Goal: Ask a question

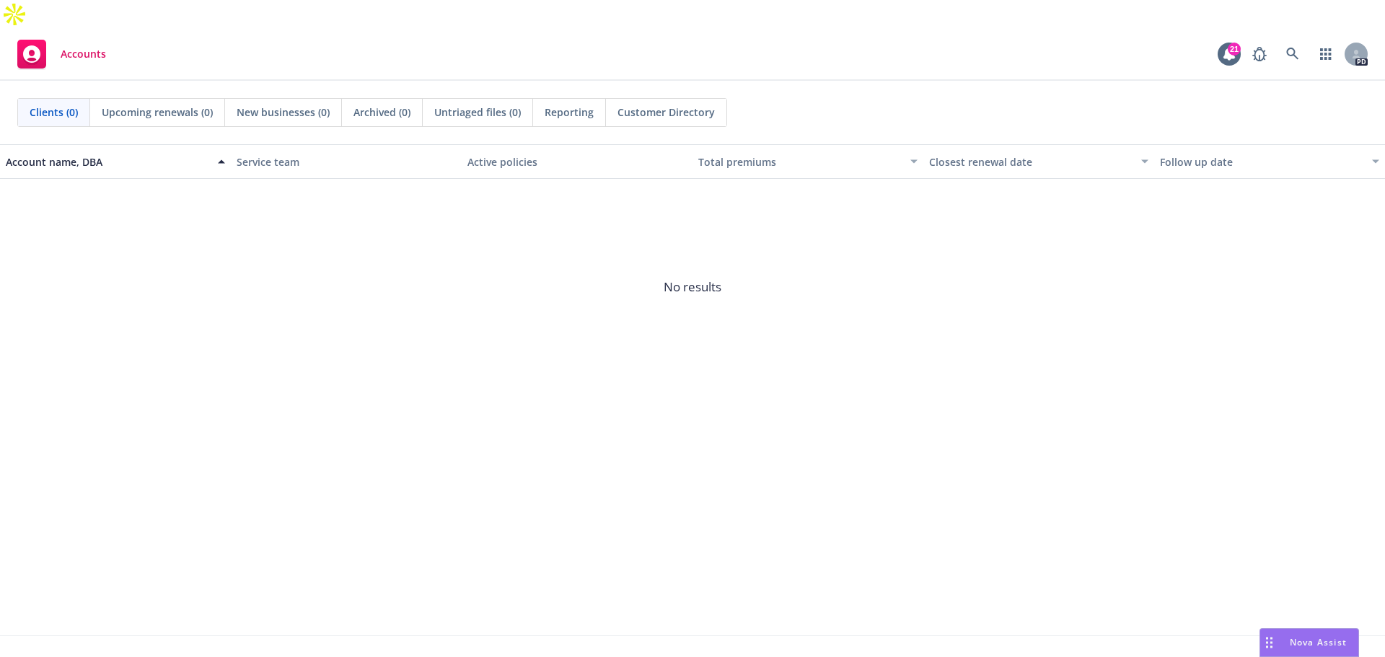
click at [1316, 644] on span "Nova Assist" at bounding box center [1318, 642] width 57 height 12
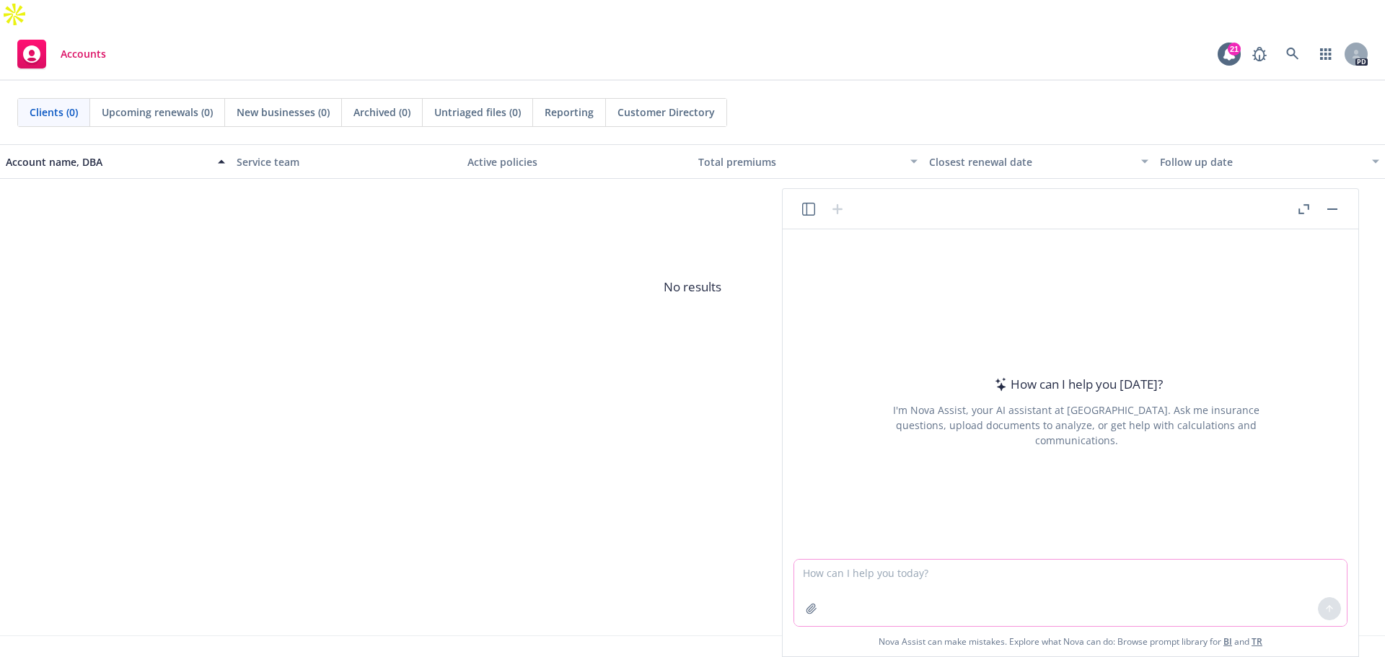
click at [931, 575] on textarea at bounding box center [1070, 593] width 553 height 66
type textarea "Bitchin' Sauce"
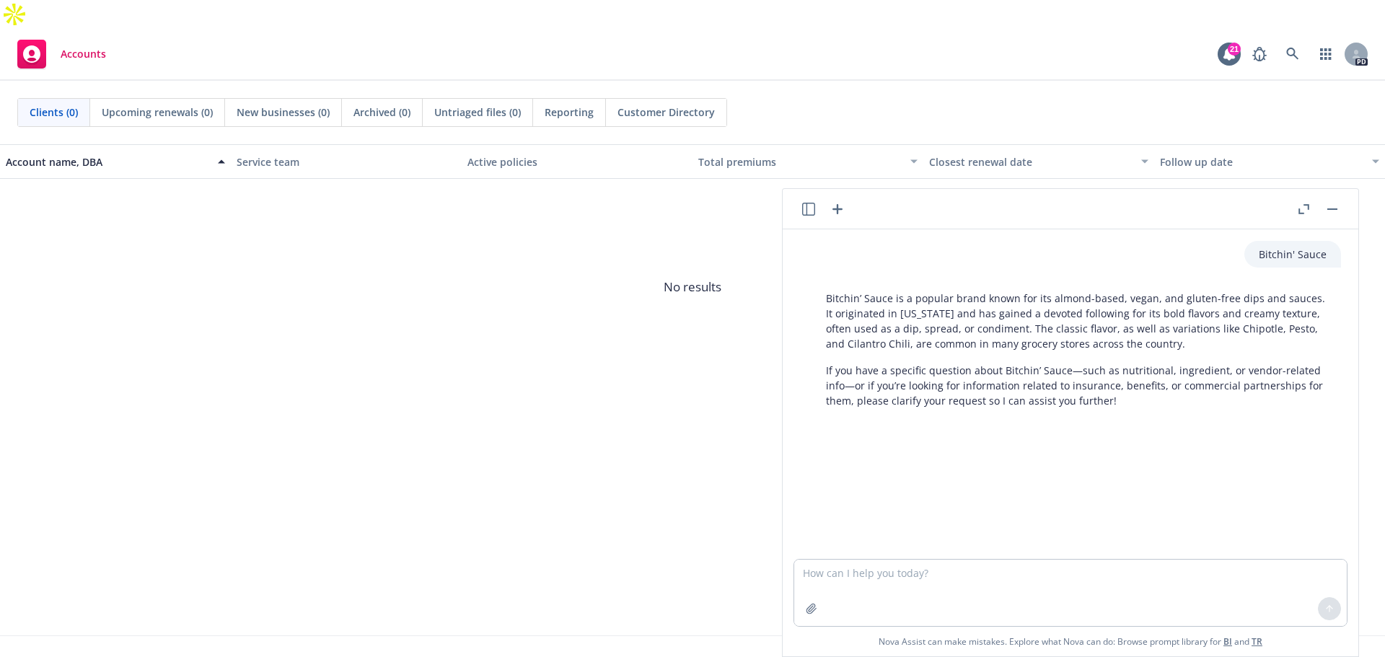
click at [884, 470] on div "Bitchin' Sauce Bitchin’ Sauce is a popular brand known for its almond-based, ve…" at bounding box center [1071, 394] width 564 height 330
click at [843, 575] on textarea at bounding box center [1070, 593] width 553 height 66
type textarea "what makes Newfront different than [PERSON_NAME]"
click at [1332, 614] on button at bounding box center [1329, 608] width 23 height 23
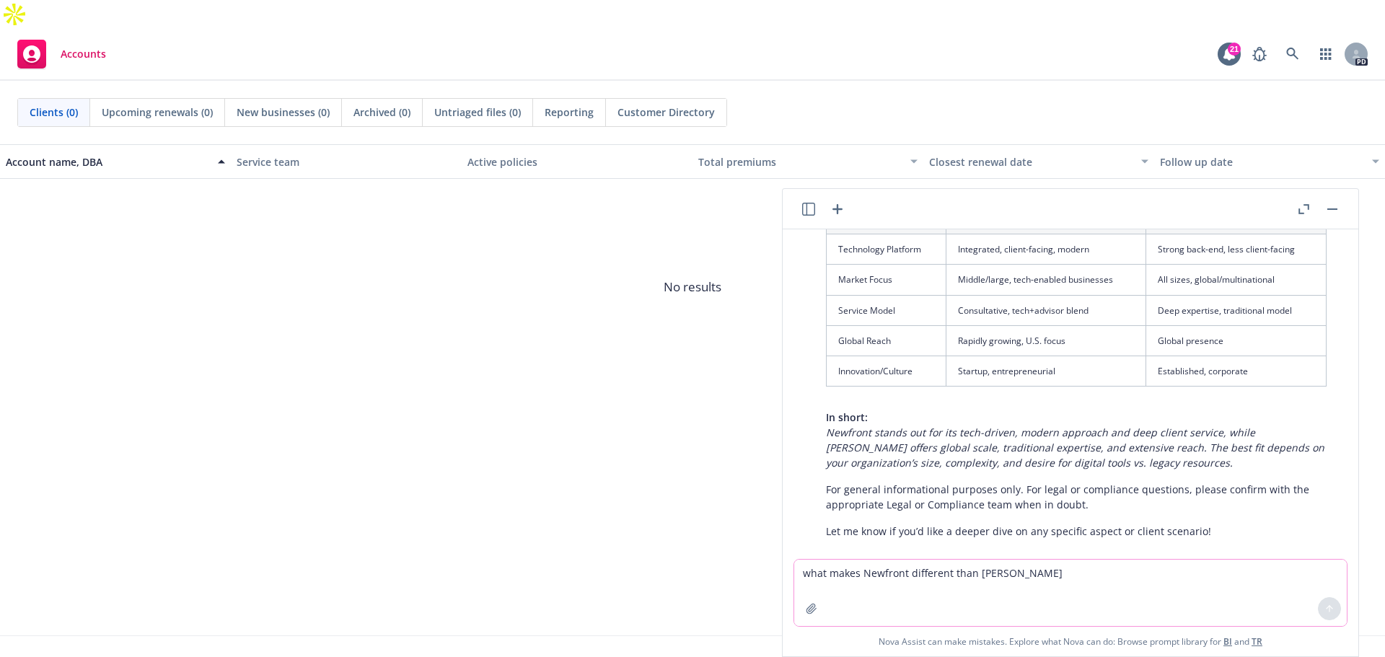
scroll to position [833, 0]
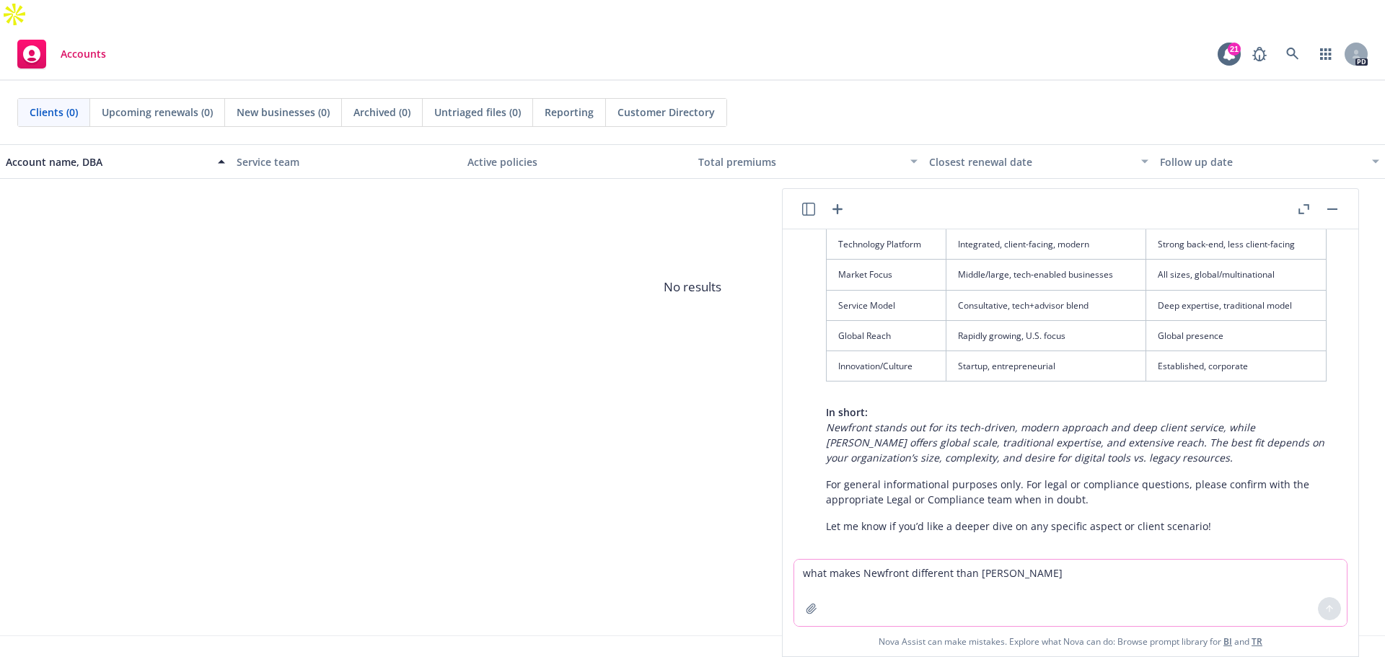
click at [663, 418] on div "Account name, DBA Service team Active policies Total premiums Closest renewal d…" at bounding box center [692, 389] width 1385 height 491
click at [864, 571] on textarea "what makes Newfront different than [PERSON_NAME]" at bounding box center [1070, 593] width 553 height 66
type textarea "h"
click at [1155, 571] on textarea "when a person asks me, "tell me about Newfront, what your story?" what sould I …" at bounding box center [1070, 593] width 553 height 66
type textarea "when a person asks me, "tell me about Newfront, what your story?" what should I…"
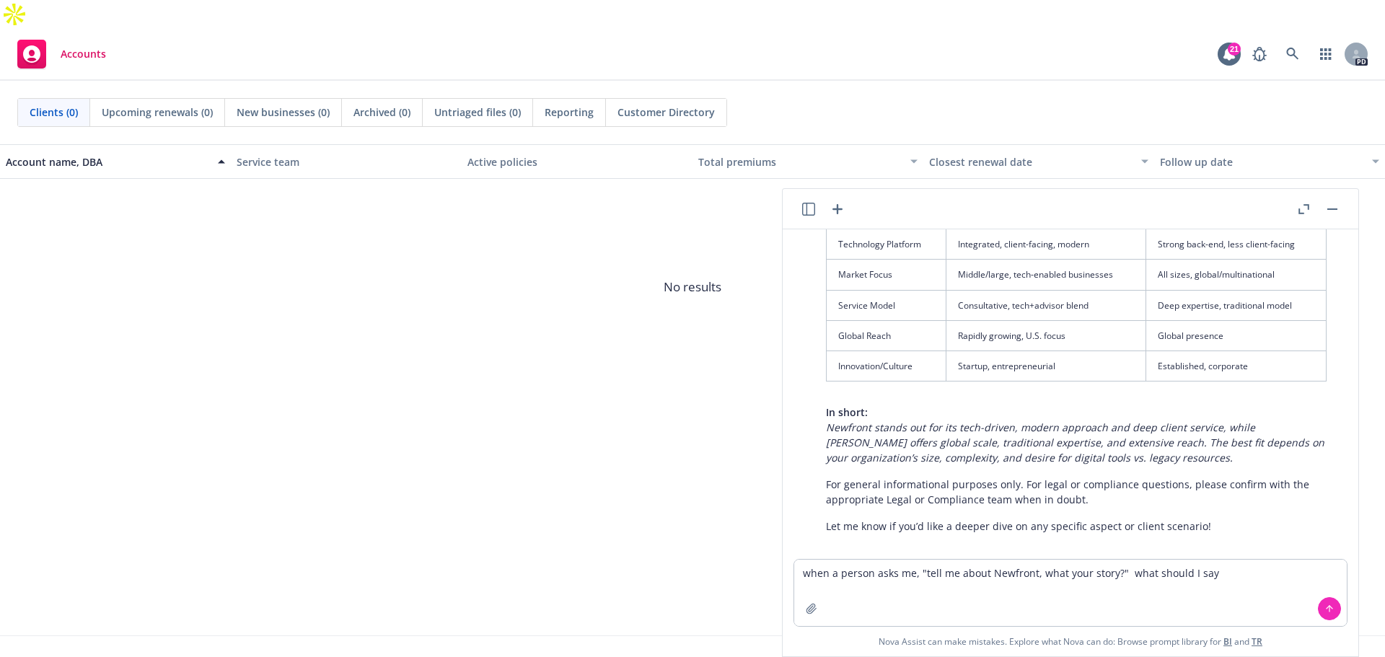
click at [1330, 611] on icon at bounding box center [1330, 609] width 0 height 6
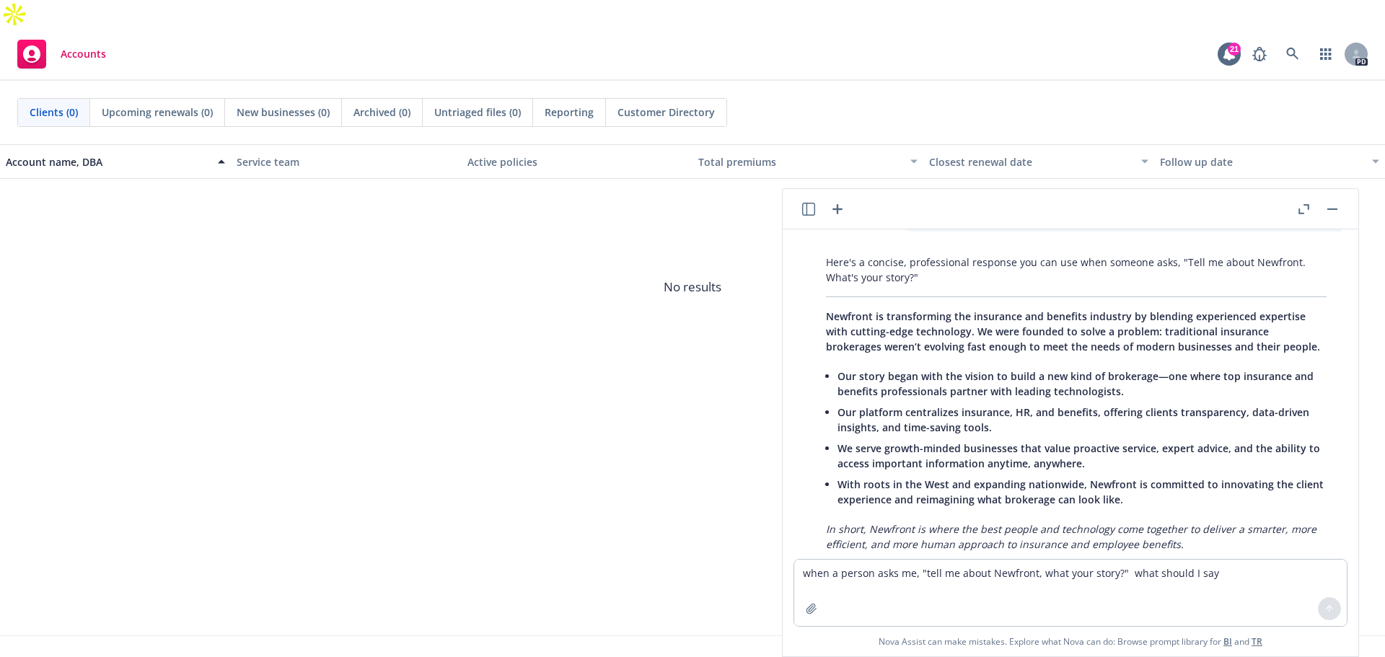
scroll to position [1257, 0]
